Goal: Task Accomplishment & Management: Complete application form

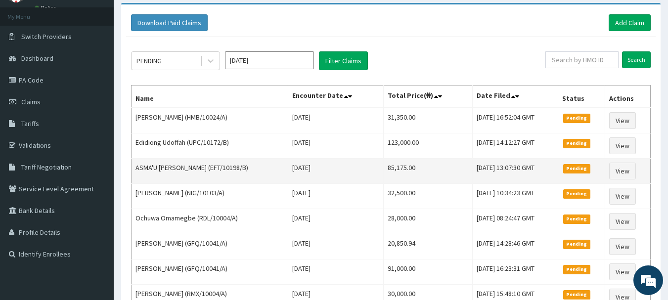
scroll to position [49, 0]
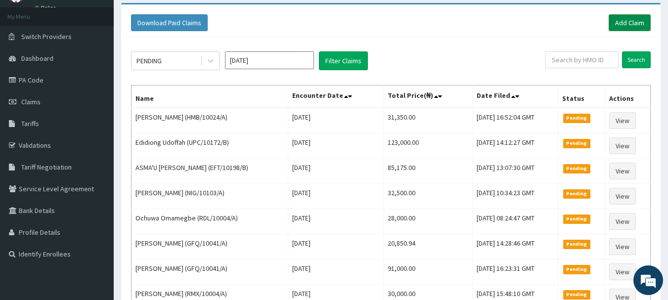
click at [620, 22] on link "Add Claim" at bounding box center [630, 22] width 42 height 17
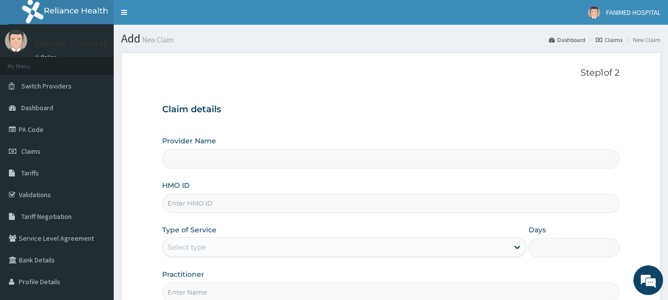
type input "[GEOGRAPHIC_DATA]"
click at [214, 206] on input "HMO ID" at bounding box center [391, 203] width 458 height 19
paste input "EIS/10297/A"
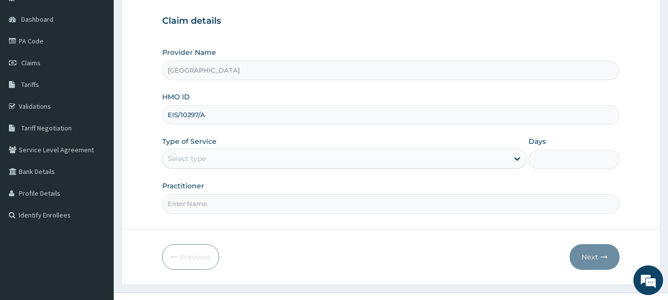
scroll to position [99, 0]
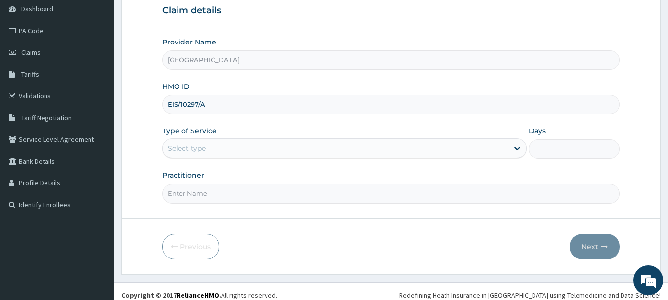
type input "EIS/10297/A"
click at [202, 140] on div "Select type" at bounding box center [336, 148] width 346 height 16
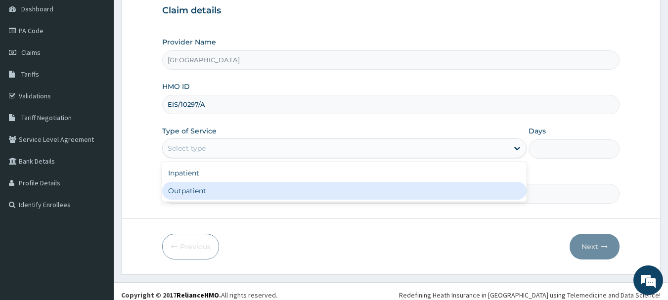
click at [201, 195] on div "Outpatient" at bounding box center [344, 191] width 364 height 18
type input "1"
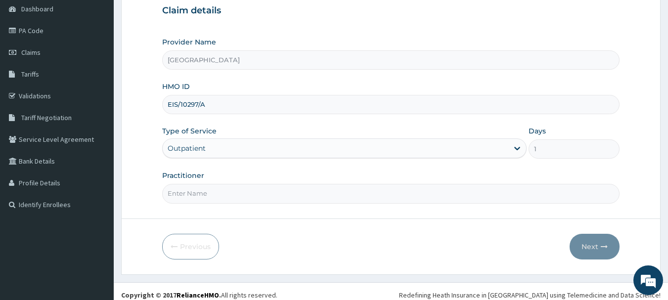
click at [201, 194] on input "Practitioner" at bounding box center [391, 193] width 458 height 19
type input "DR KAY"
click at [599, 247] on button "Next" at bounding box center [595, 247] width 50 height 26
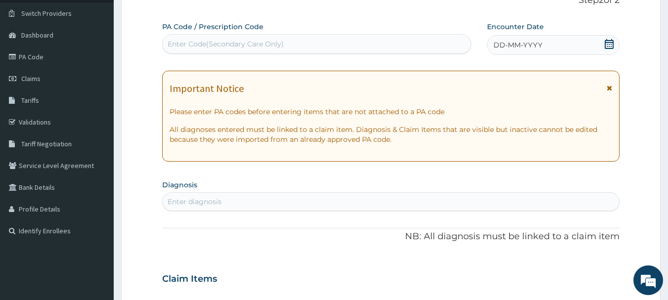
scroll to position [49, 0]
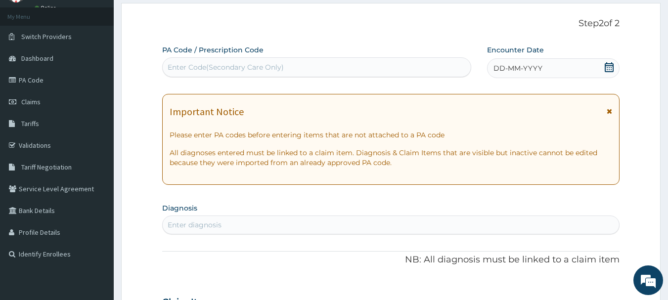
click at [278, 64] on div "Enter Code(Secondary Care Only)" at bounding box center [226, 67] width 116 height 10
paste input "PA/D48B34"
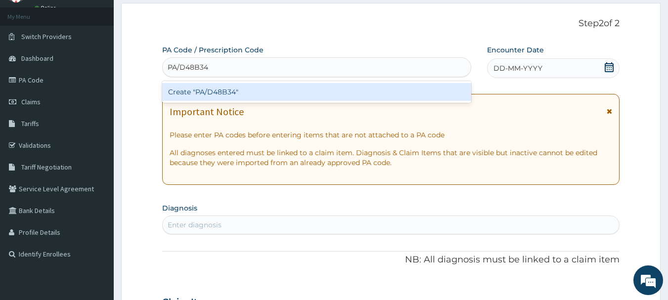
type input "PA/D48B34"
click at [516, 103] on div "PA Code / Prescription Code option Create "PA/D48B34" focused, 1 of 1. 1 result…" at bounding box center [391, 301] width 458 height 512
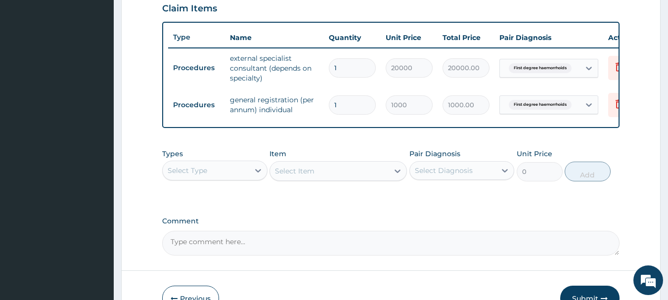
scroll to position [400, 0]
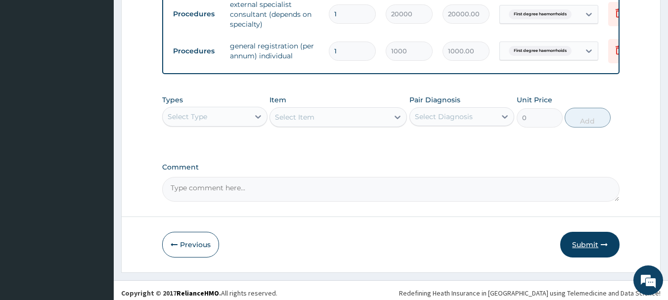
click at [593, 252] on button "Submit" at bounding box center [589, 245] width 59 height 26
